Goal: Transaction & Acquisition: Purchase product/service

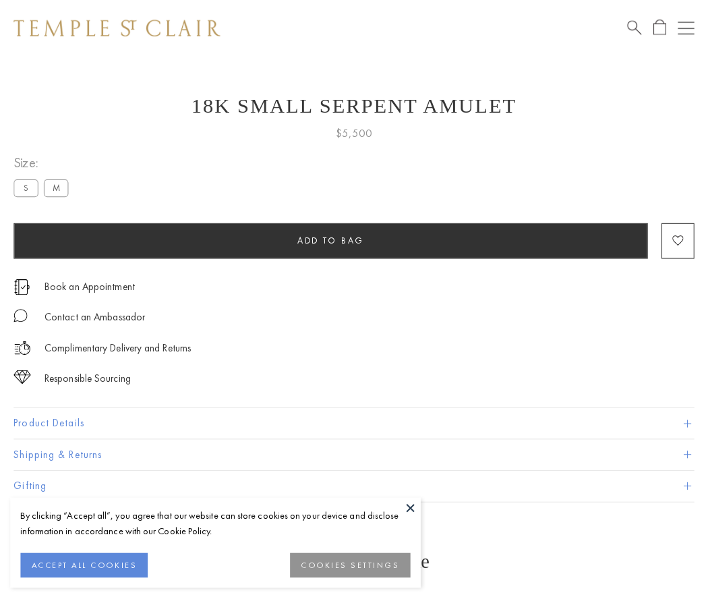
scroll to position [6, 0]
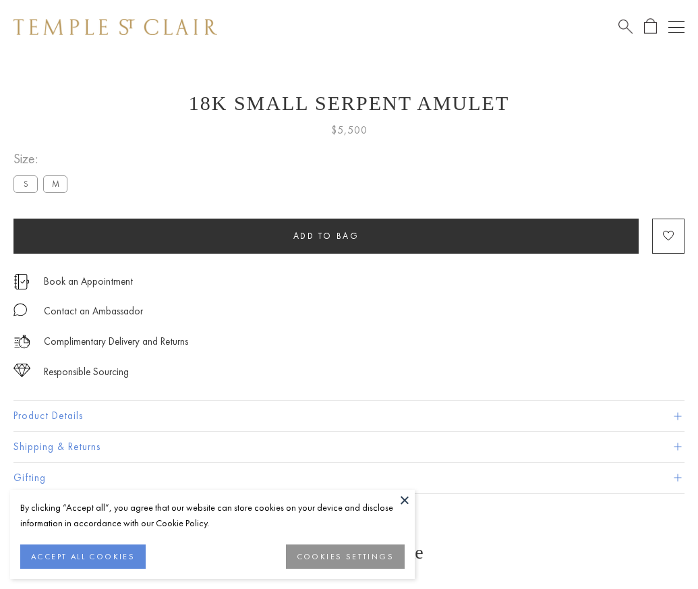
click at [326, 235] on span "Add to bag" at bounding box center [326, 235] width 66 height 11
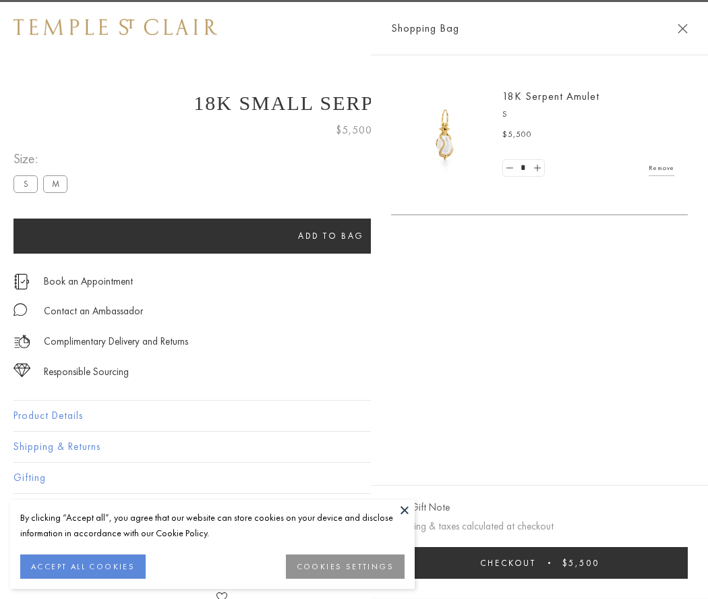
click at [635, 562] on button "Checkout $5,500" at bounding box center [539, 563] width 297 height 32
